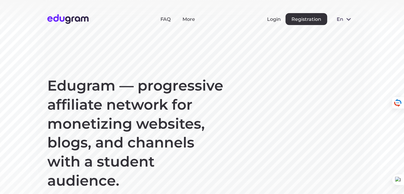
click at [275, 19] on button "Login" at bounding box center [274, 19] width 14 height 6
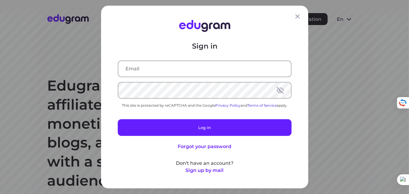
type input "[EMAIL_ADDRESS][DOMAIN_NAME]"
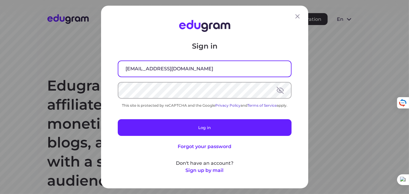
click at [153, 71] on input "emilmemmdzade@gmail.com" at bounding box center [204, 68] width 172 height 15
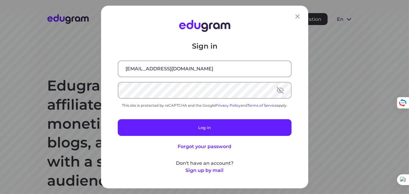
click at [276, 90] on button at bounding box center [279, 90] width 7 height 7
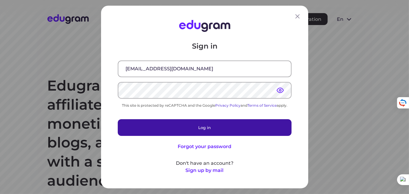
click at [159, 129] on button "Log in" at bounding box center [205, 127] width 174 height 17
